Goal: Task Accomplishment & Management: Use online tool/utility

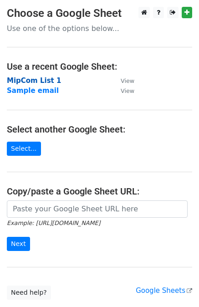
click at [40, 83] on strong "MipCom List 1" at bounding box center [34, 81] width 54 height 8
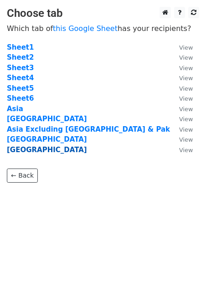
click at [28, 148] on strong "Middle East" at bounding box center [47, 150] width 80 height 8
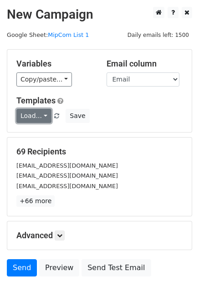
click at [47, 116] on link "Load..." at bounding box center [33, 116] width 35 height 14
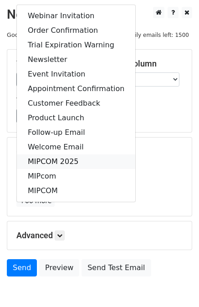
click at [56, 162] on link "MIPCOM 2025" at bounding box center [76, 162] width 119 height 15
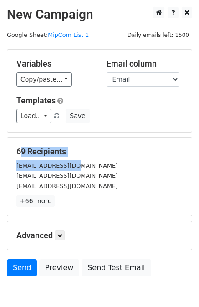
drag, startPoint x: 56, startPoint y: 162, endPoint x: -157, endPoint y: 154, distance: 213.5
click at [0, 154] on html "New Campaign Daily emails left: 1500 Google Sheet: MipCom List 1 Variables Copy…" at bounding box center [99, 177] width 199 height 354
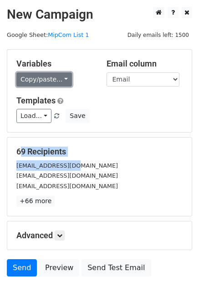
click at [60, 82] on link "Copy/paste..." at bounding box center [44, 79] width 56 height 14
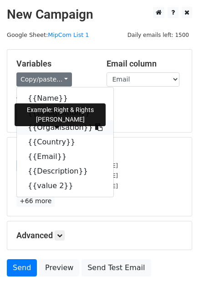
click at [95, 131] on icon at bounding box center [98, 127] width 7 height 7
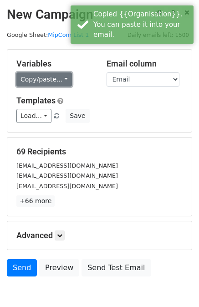
click at [60, 80] on link "Copy/paste..." at bounding box center [44, 79] width 56 height 14
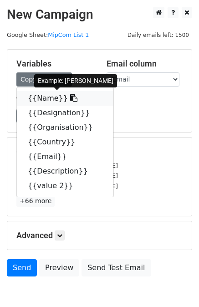
click at [70, 100] on icon at bounding box center [73, 97] width 7 height 7
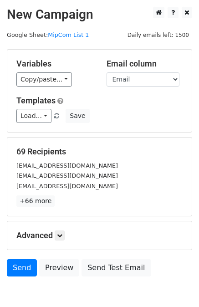
scroll to position [46, 0]
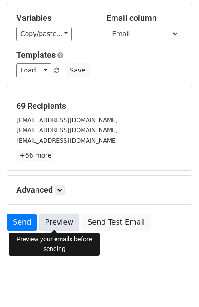
click at [57, 222] on link "Preview" at bounding box center [59, 222] width 40 height 17
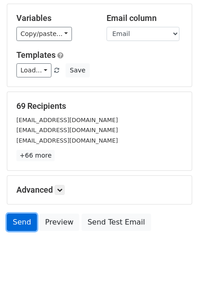
click at [24, 220] on link "Send" at bounding box center [22, 222] width 30 height 17
